Goal: Task Accomplishment & Management: Manage account settings

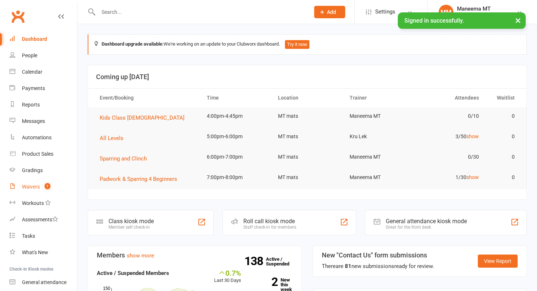
click at [38, 183] on link "Waivers 1" at bounding box center [43, 187] width 68 height 16
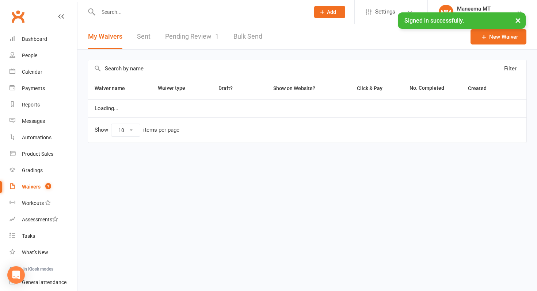
select select "25"
click at [190, 45] on link "Pending Review 1" at bounding box center [192, 36] width 54 height 25
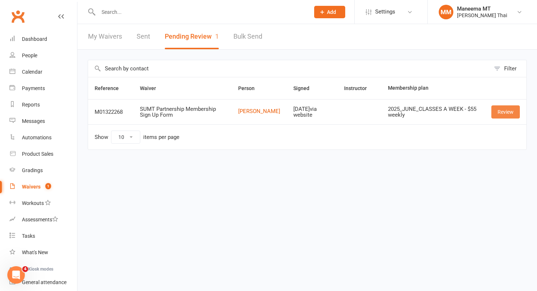
click at [506, 112] on link "Review" at bounding box center [505, 112] width 28 height 13
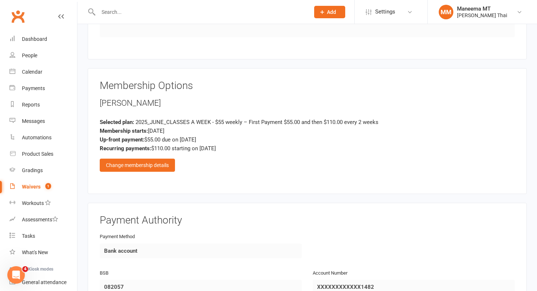
scroll to position [468, 0]
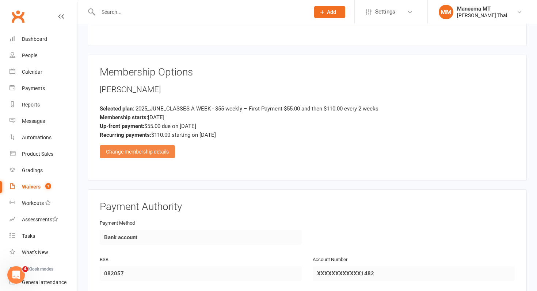
click at [157, 149] on div "Change membership details" at bounding box center [137, 151] width 75 height 13
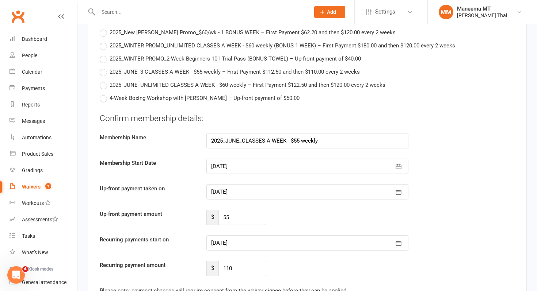
scroll to position [960, 0]
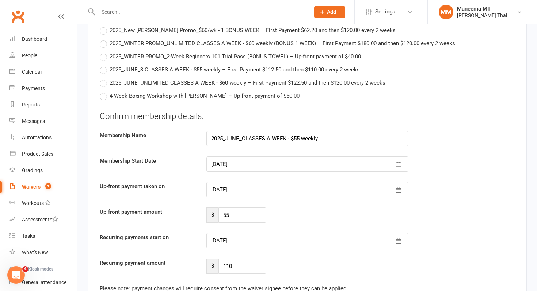
click at [237, 161] on div at bounding box center [307, 164] width 202 height 15
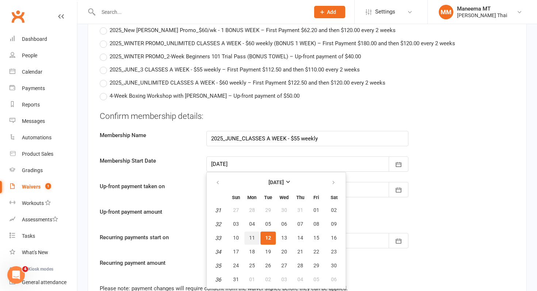
click at [252, 235] on span "11" at bounding box center [252, 238] width 6 height 6
type input "[DATE]"
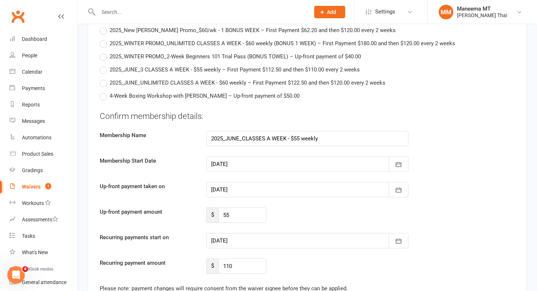
type input "[DATE]"
click at [252, 235] on div at bounding box center [307, 240] width 202 height 15
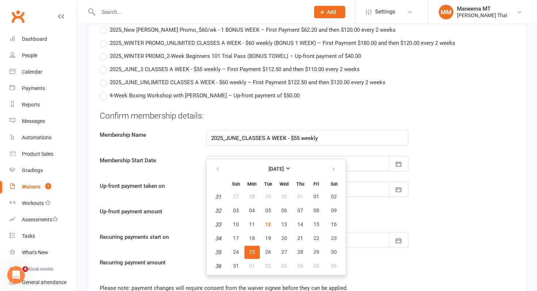
click at [468, 194] on div "Up-front payment taken on [DATE] [DATE] Sun Mon Tue Wed Thu Fri Sat 31 27 28 29…" at bounding box center [307, 189] width 426 height 15
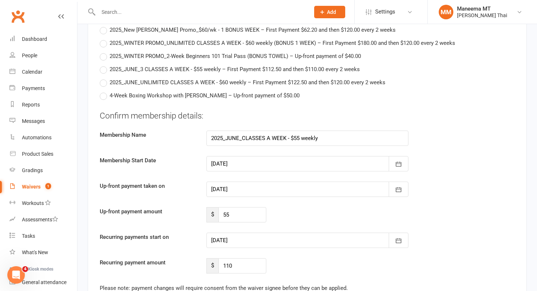
click at [233, 241] on div at bounding box center [307, 240] width 202 height 15
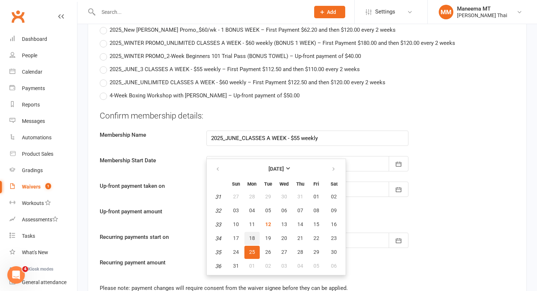
click at [251, 236] on span "18" at bounding box center [252, 239] width 6 height 6
type input "[DATE]"
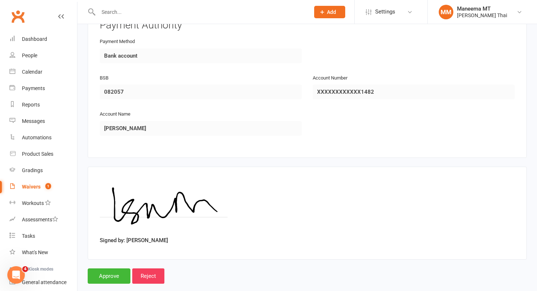
scroll to position [1311, 0]
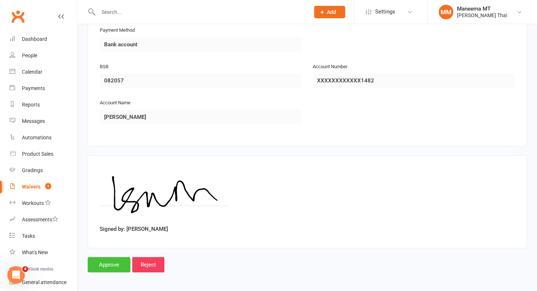
click at [103, 261] on input "Approve" at bounding box center [109, 264] width 43 height 15
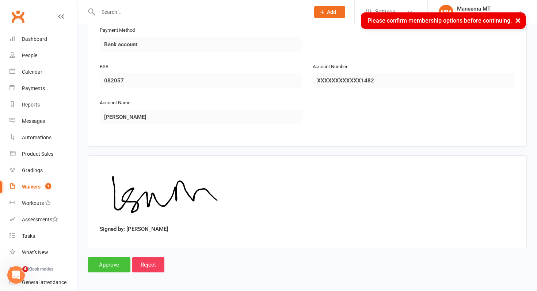
click at [109, 260] on input "Approve" at bounding box center [109, 264] width 43 height 15
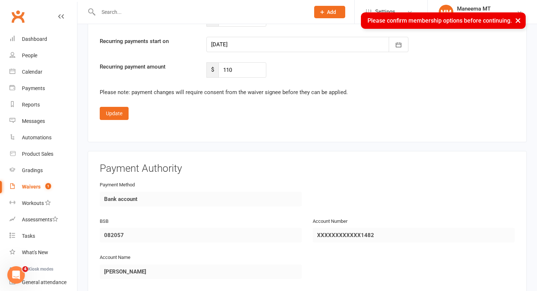
scroll to position [1120, 0]
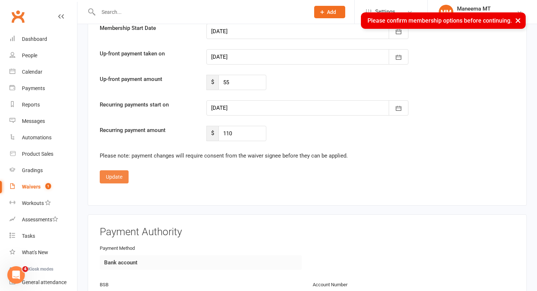
click at [116, 171] on button "Update" at bounding box center [114, 177] width 29 height 13
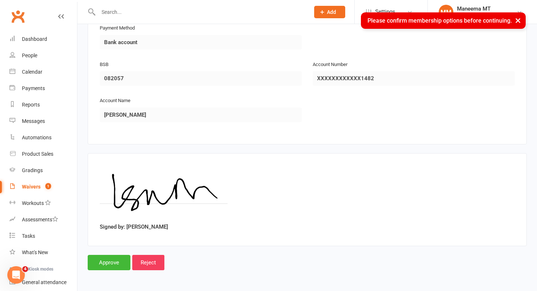
scroll to position [661, 0]
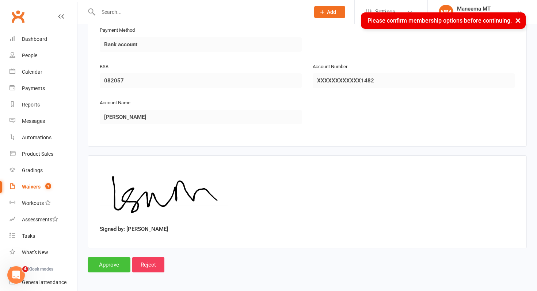
click at [104, 267] on input "Approve" at bounding box center [109, 264] width 43 height 15
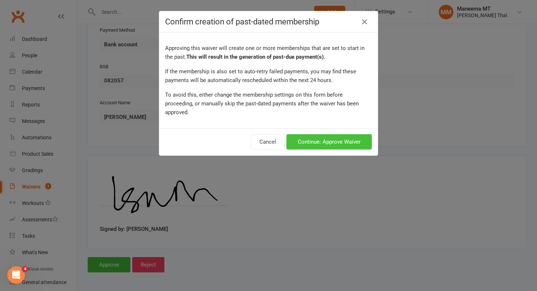
click at [309, 134] on button "Continue: Approve Waiver" at bounding box center [328, 141] width 85 height 15
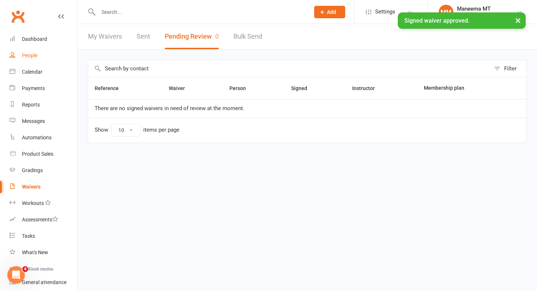
click at [50, 57] on link "People" at bounding box center [43, 55] width 68 height 16
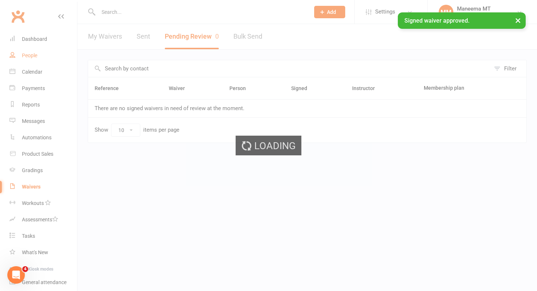
select select "100"
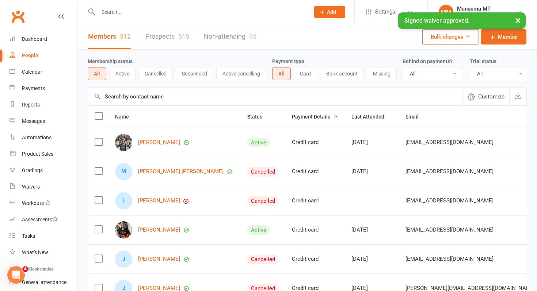
click at [145, 12] on div "× Signed waiver approved." at bounding box center [263, 12] width 527 height 0
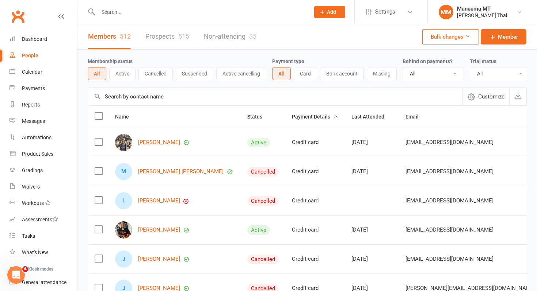
click at [239, 11] on input "text" at bounding box center [200, 12] width 209 height 10
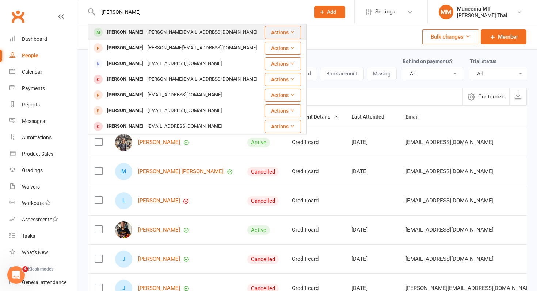
type input "[PERSON_NAME]"
click at [227, 33] on div "[PERSON_NAME] [PERSON_NAME][EMAIL_ADDRESS][DOMAIN_NAME]" at bounding box center [175, 32] width 175 height 15
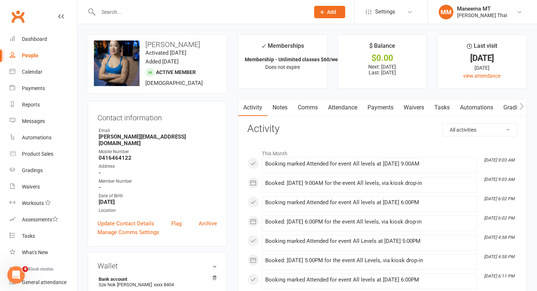
click at [346, 110] on link "Attendance" at bounding box center [342, 107] width 39 height 17
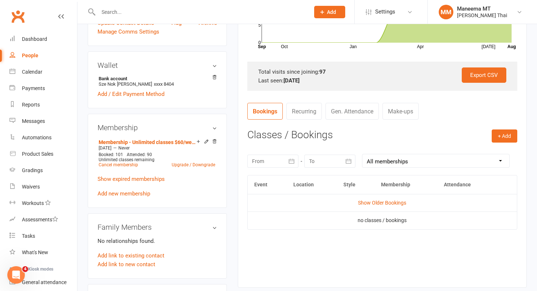
scroll to position [215, 0]
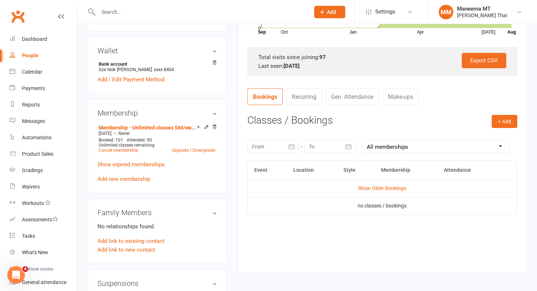
click at [294, 148] on icon "button" at bounding box center [291, 146] width 7 height 7
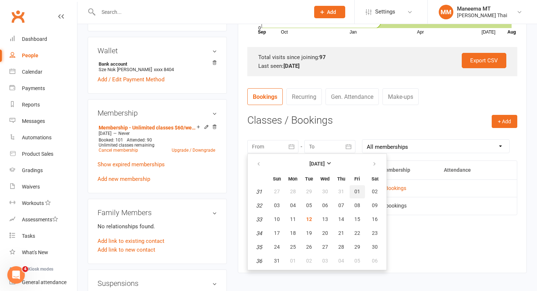
click at [354, 189] on span "01" at bounding box center [357, 192] width 6 height 6
type input "[DATE]"
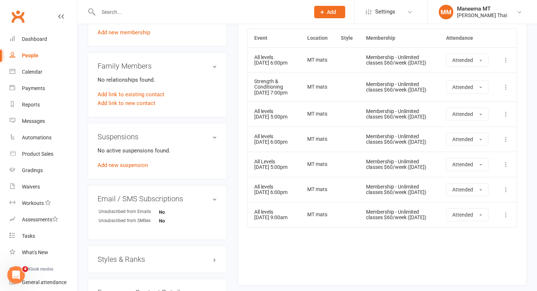
scroll to position [364, 0]
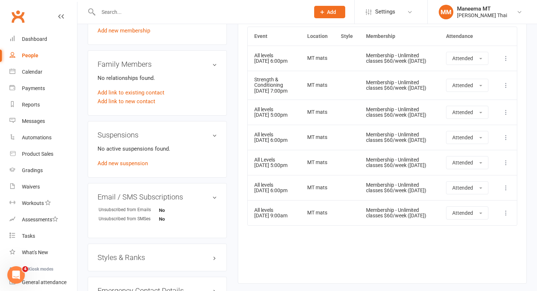
click at [167, 14] on input "text" at bounding box center [200, 12] width 209 height 10
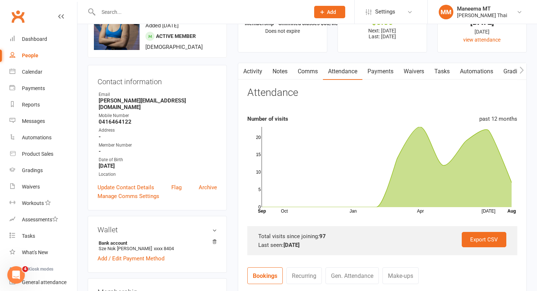
scroll to position [0, 0]
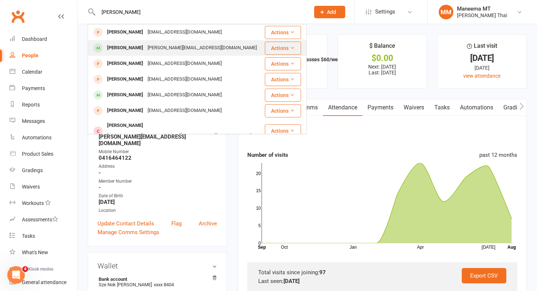
type input "[PERSON_NAME]"
click at [137, 45] on div "[PERSON_NAME]" at bounding box center [125, 48] width 41 height 11
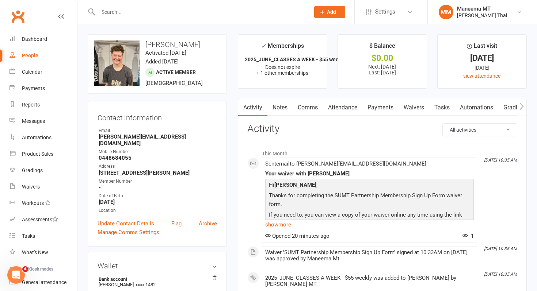
click at [382, 108] on link "Payments" at bounding box center [380, 107] width 36 height 17
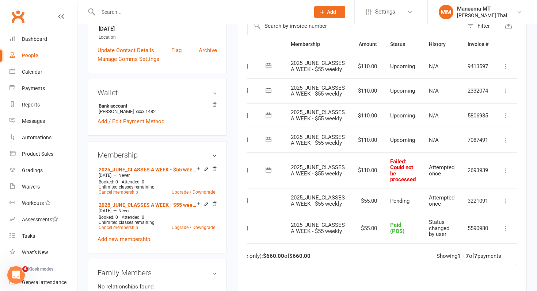
scroll to position [0, 45]
click at [505, 170] on icon at bounding box center [505, 170] width 7 height 7
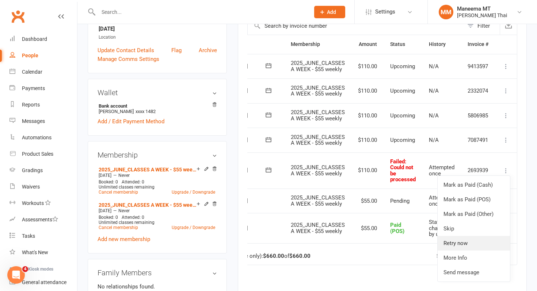
click at [471, 239] on link "Retry now" at bounding box center [474, 243] width 72 height 15
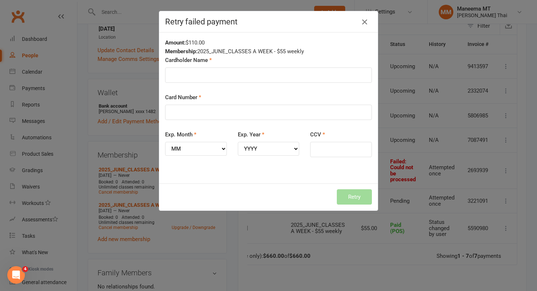
click at [368, 21] on icon "button" at bounding box center [364, 22] width 9 height 9
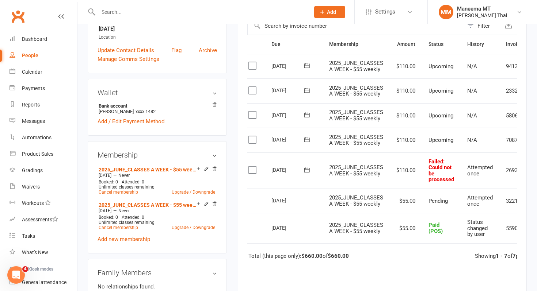
scroll to position [0, 0]
